Goal: Task Accomplishment & Management: Manage account settings

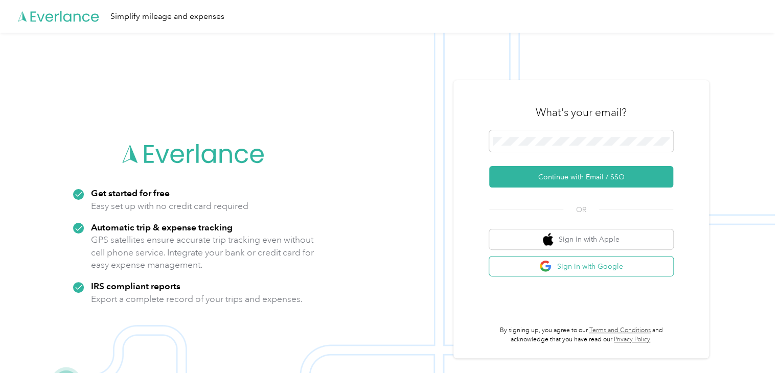
click at [572, 273] on button "Sign in with Google" at bounding box center [581, 267] width 184 height 20
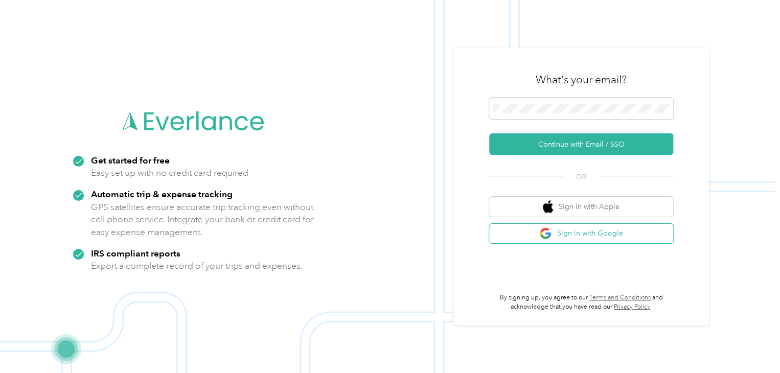
click at [572, 241] on button "Sign in with Google" at bounding box center [581, 234] width 184 height 20
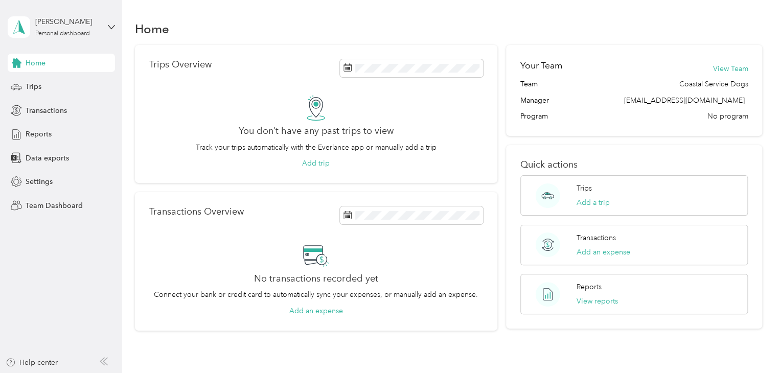
click at [544, 31] on div "Home" at bounding box center [449, 28] width 628 height 21
click at [53, 211] on div "Team Dashboard" at bounding box center [61, 205] width 107 height 18
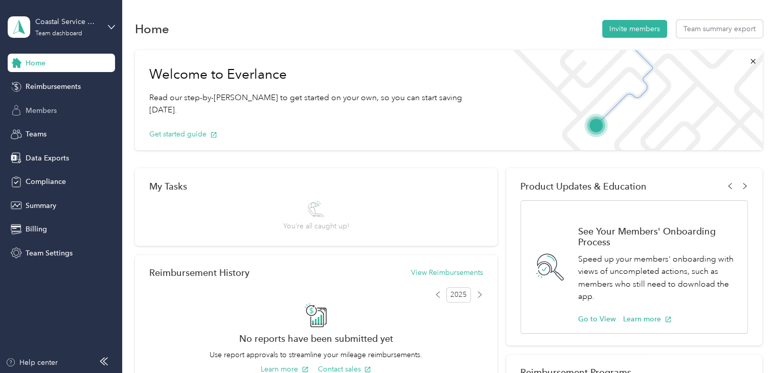
click at [49, 113] on span "Members" at bounding box center [41, 110] width 31 height 11
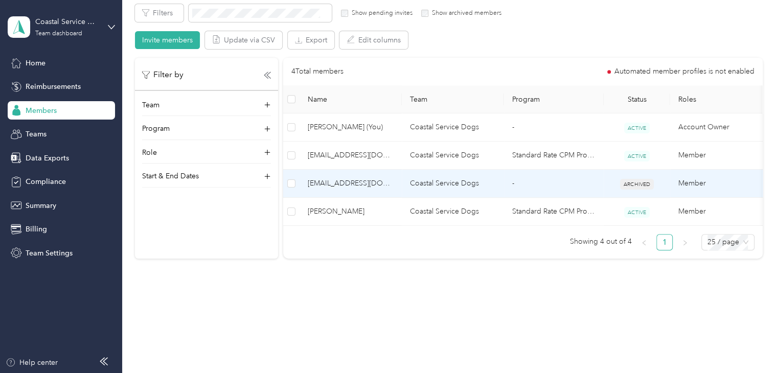
scroll to position [194, 0]
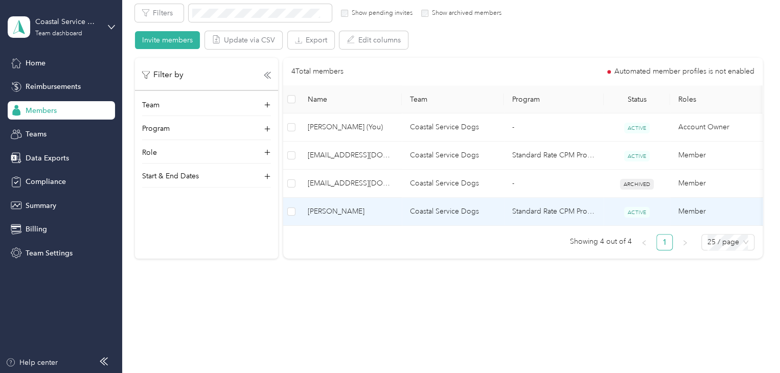
click at [343, 206] on span "[PERSON_NAME]" at bounding box center [351, 211] width 86 height 11
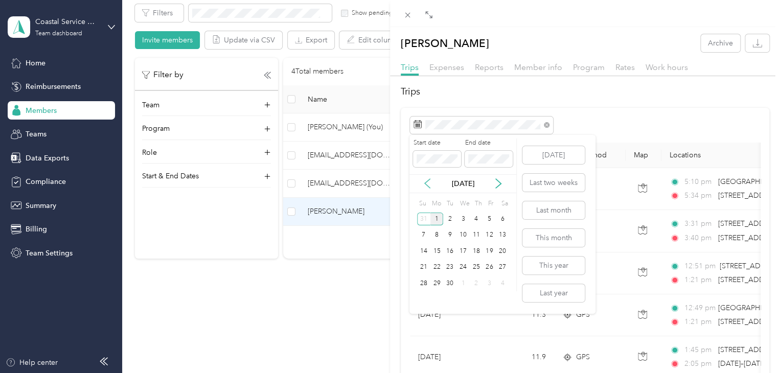
click at [429, 185] on icon at bounding box center [427, 183] width 10 height 10
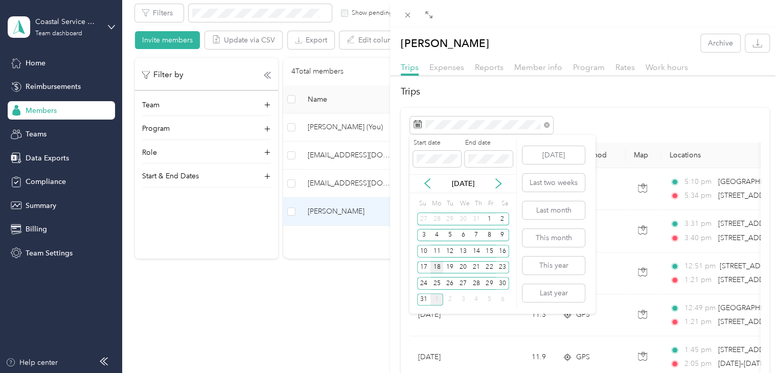
click at [440, 267] on div "18" at bounding box center [436, 267] width 13 height 13
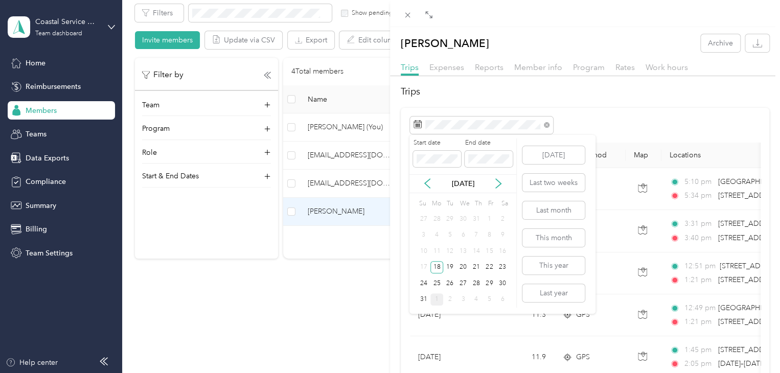
click at [433, 302] on div "1" at bounding box center [436, 299] width 13 height 13
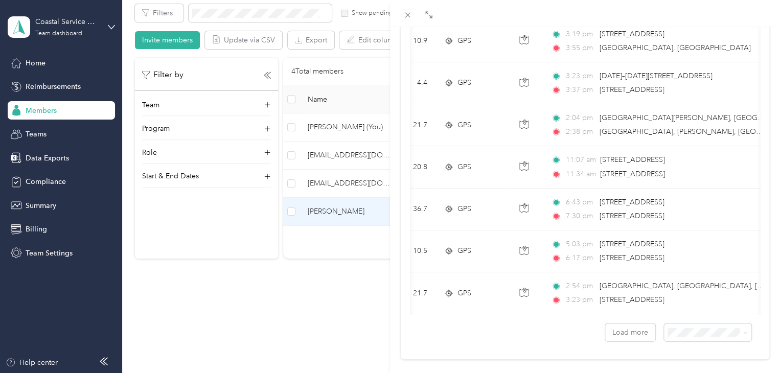
scroll to position [930, 0]
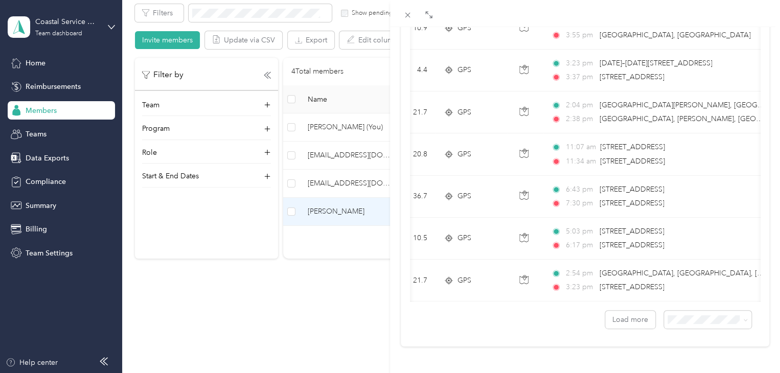
drag, startPoint x: 417, startPoint y: 156, endPoint x: 629, endPoint y: 397, distance: 320.8
click at [629, 373] on html "Coastal Service Dogs Team dashboard Home Reimbursements Members Teams Data Expo…" at bounding box center [387, 186] width 775 height 373
click at [619, 312] on button "Load more" at bounding box center [630, 320] width 50 height 18
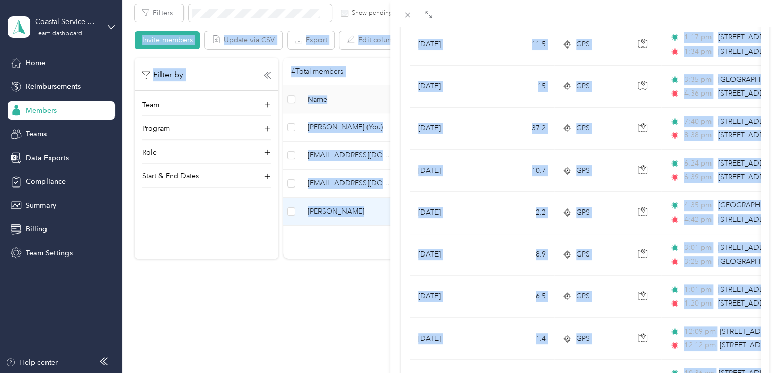
scroll to position [0, 0]
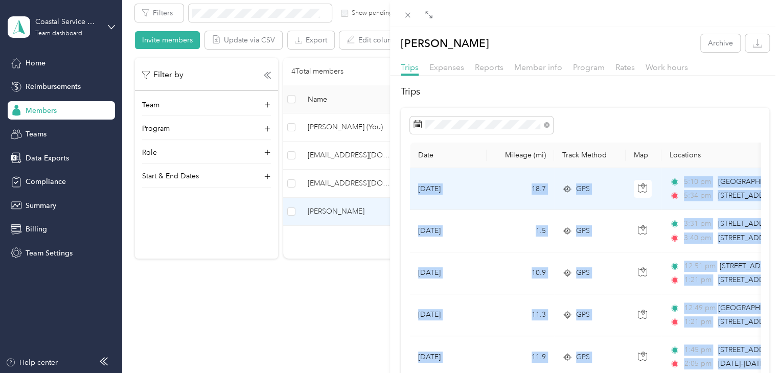
drag, startPoint x: 607, startPoint y: 269, endPoint x: 418, endPoint y: 200, distance: 201.5
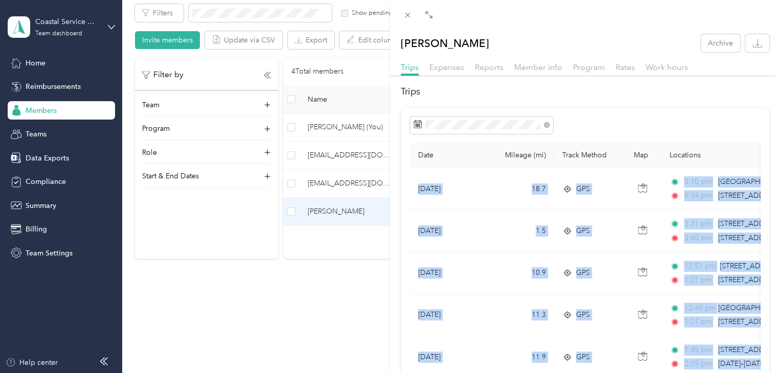
copy tbody "Lor 71, 2896 46.8 IPS 7:59 do Sitametcon, AD 3:38 el S Doeiusm Te, Incidid Utla…"
